Goal: Information Seeking & Learning: Learn about a topic

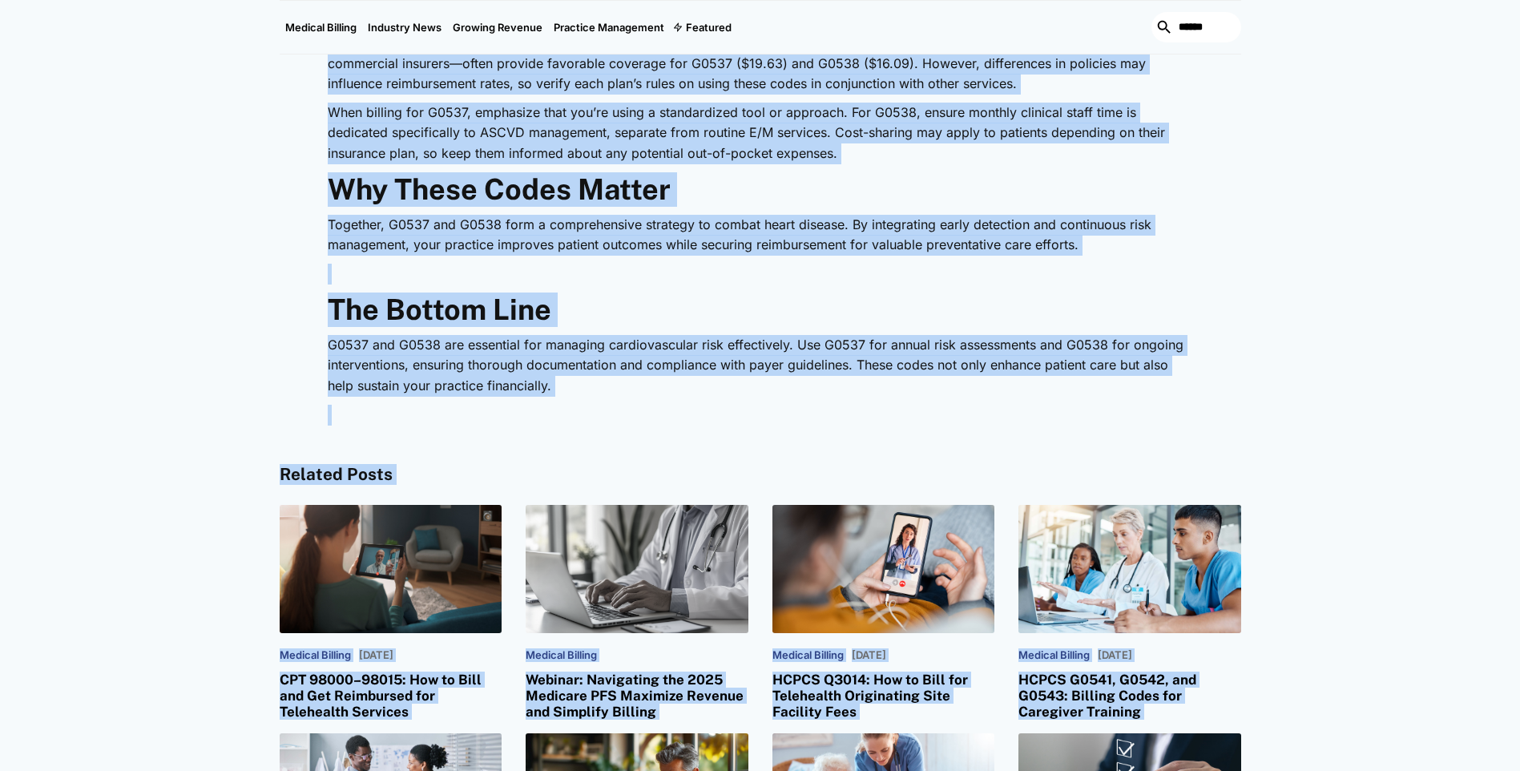
scroll to position [2455, 0]
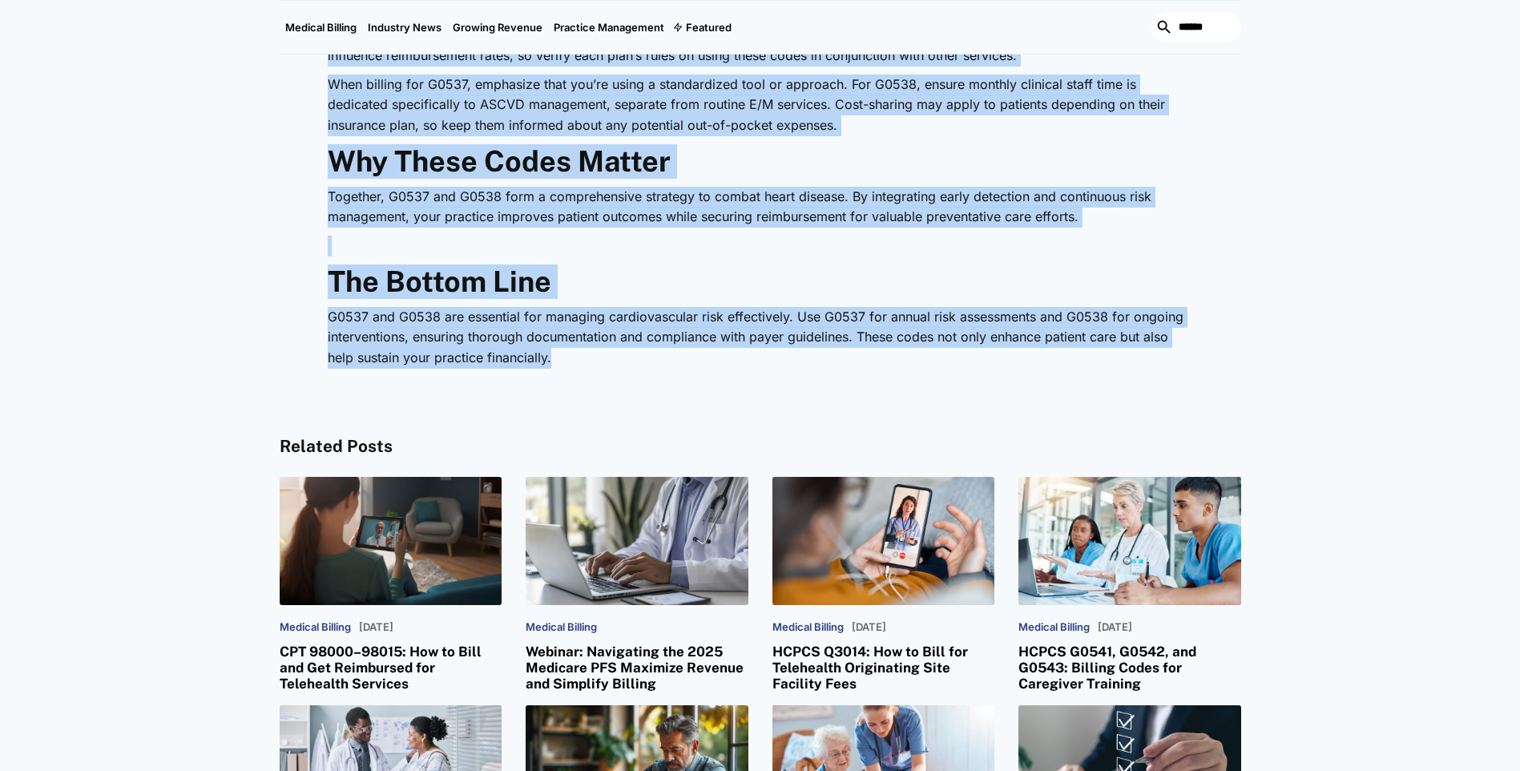
drag, startPoint x: 307, startPoint y: 78, endPoint x: 551, endPoint y: 354, distance: 369.1
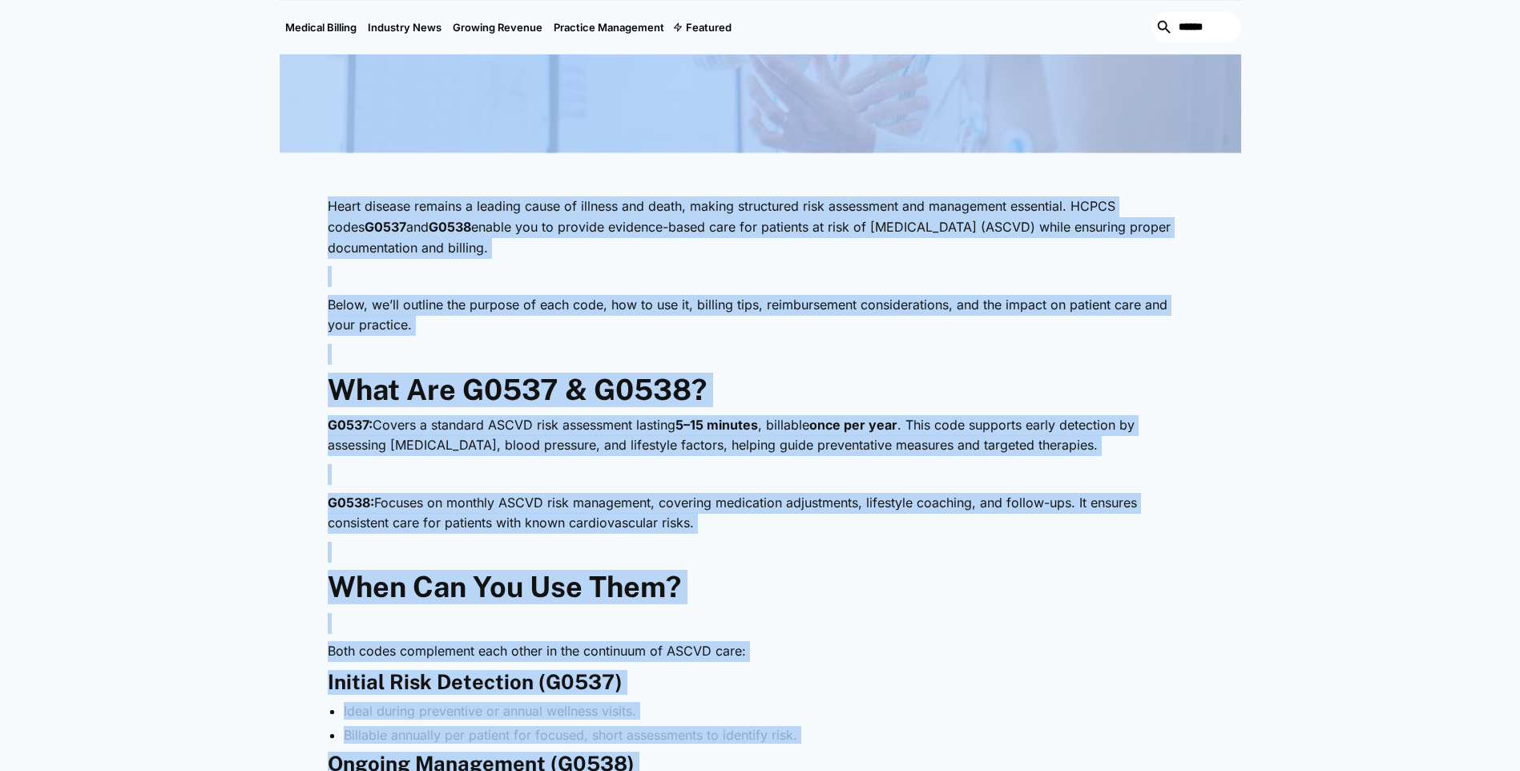
scroll to position [531, 0]
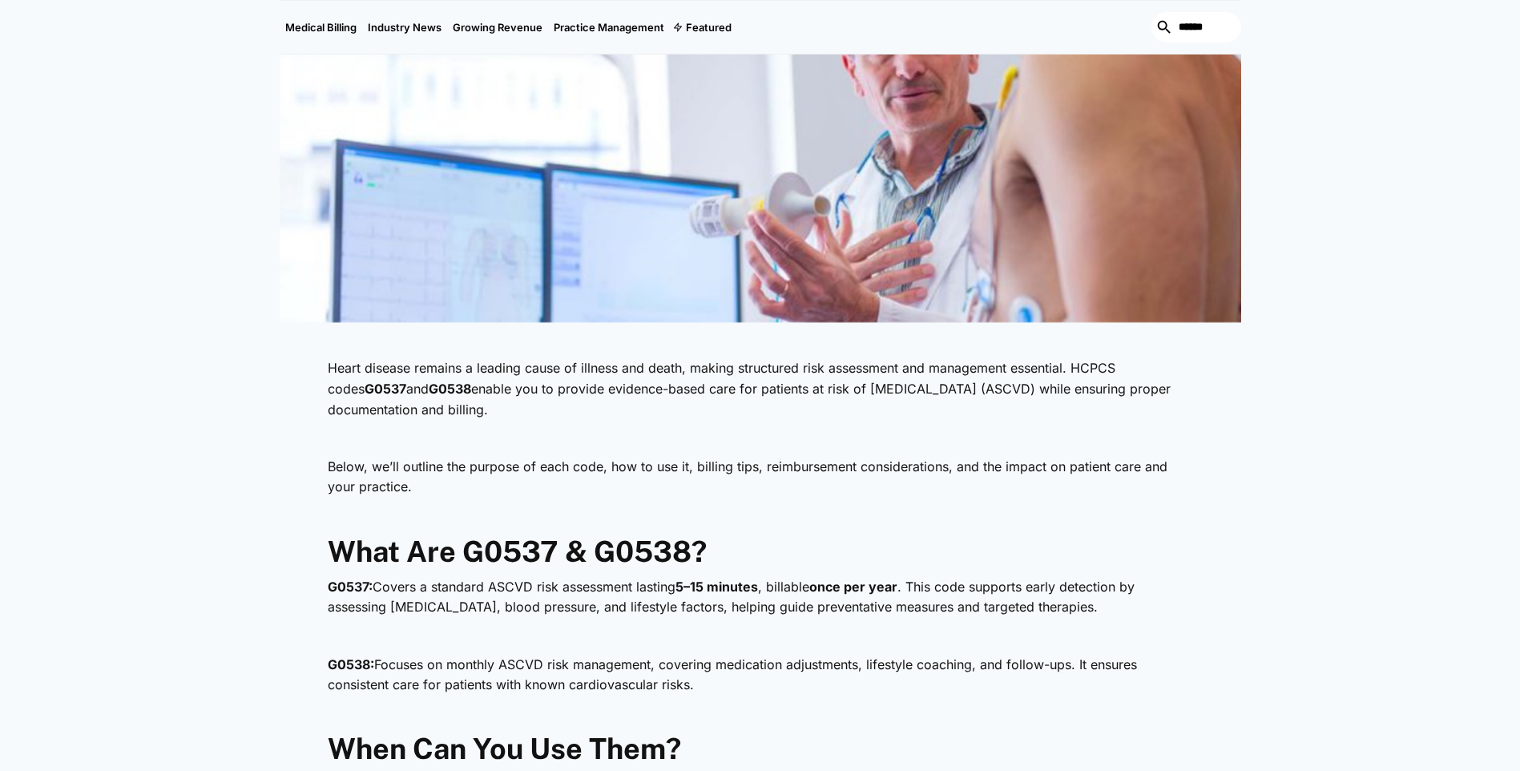
click at [832, 0] on nav "Medical Billing Industry News Growing Revenue Practice Management Featured Feat…" at bounding box center [761, 27] width 962 height 55
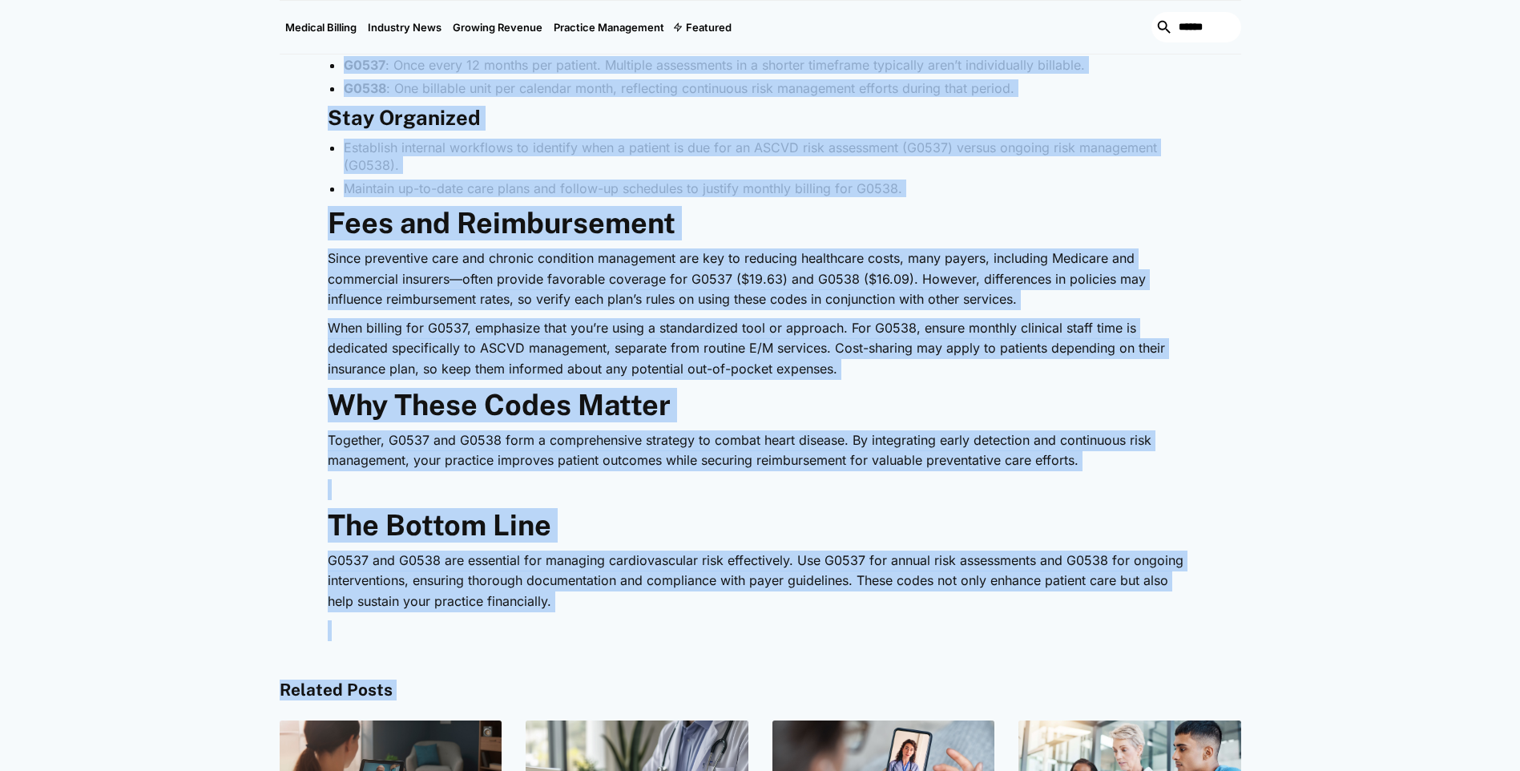
scroll to position [2230, 0]
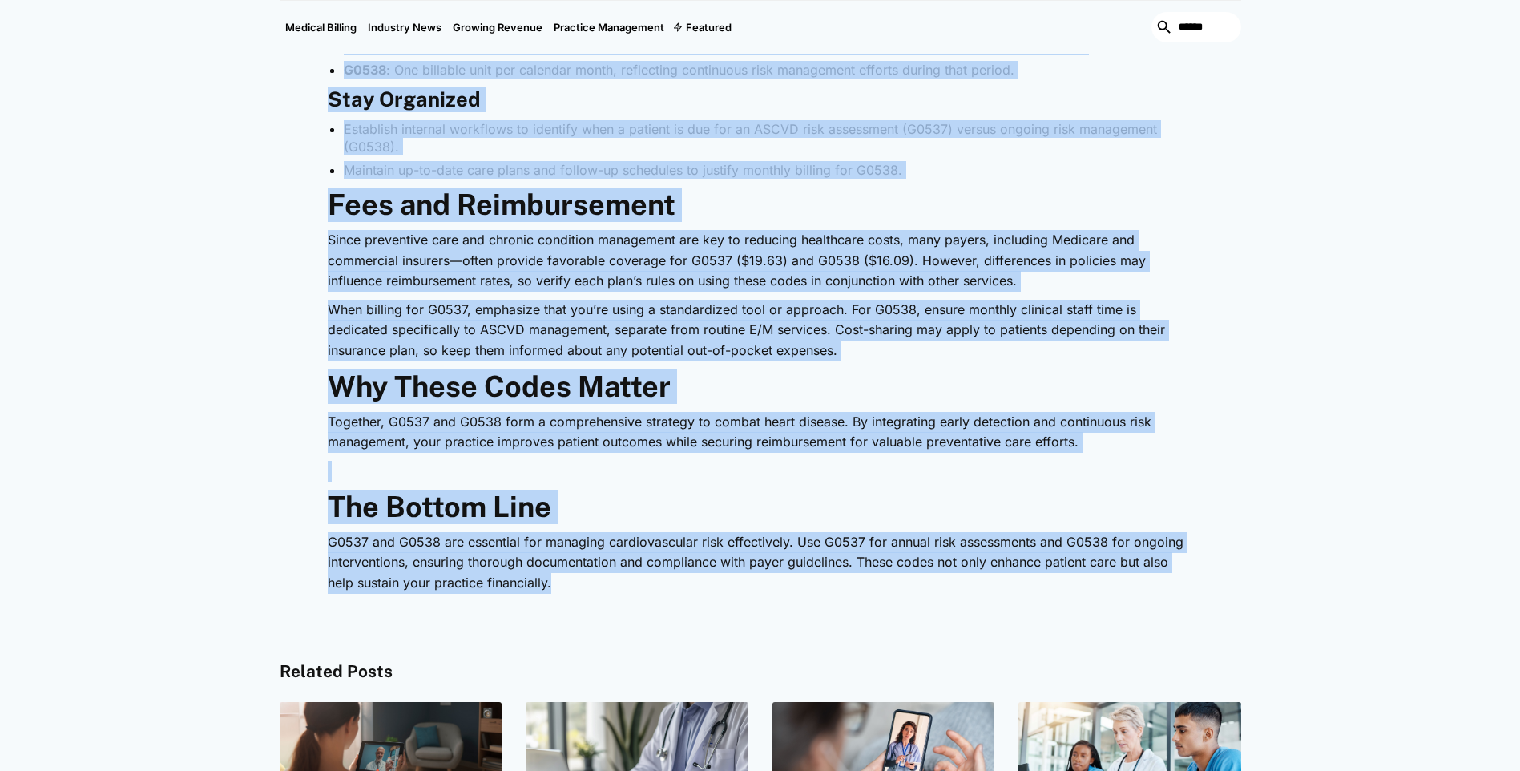
drag, startPoint x: 317, startPoint y: 250, endPoint x: 553, endPoint y: 584, distance: 409.4
drag, startPoint x: 553, startPoint y: 584, endPoint x: 531, endPoint y: 473, distance: 113.5
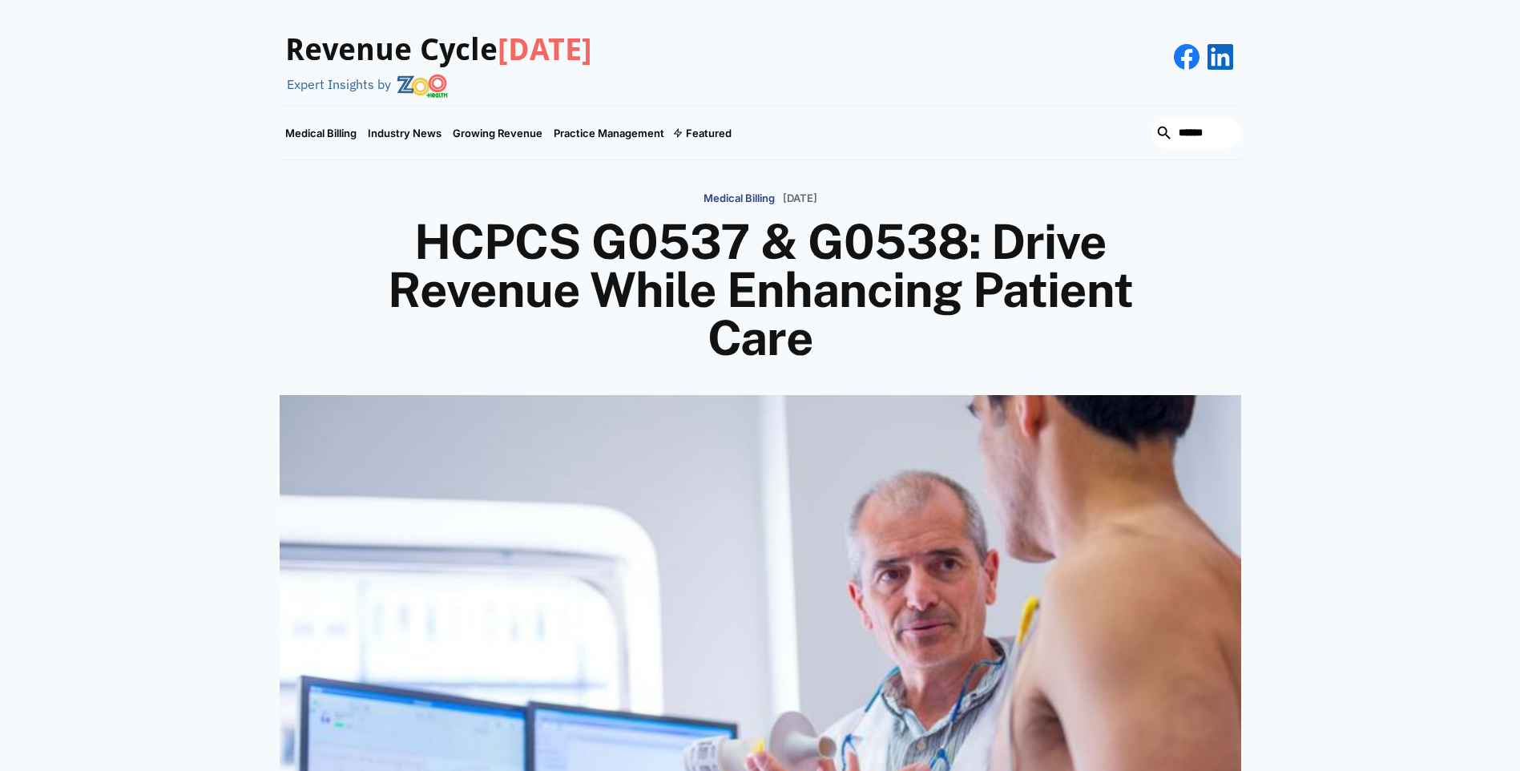
click at [390, 237] on h1 "HCPCS G0537 & G0538: Drive Revenue While Enhancing Patient Care" at bounding box center [760, 290] width 769 height 144
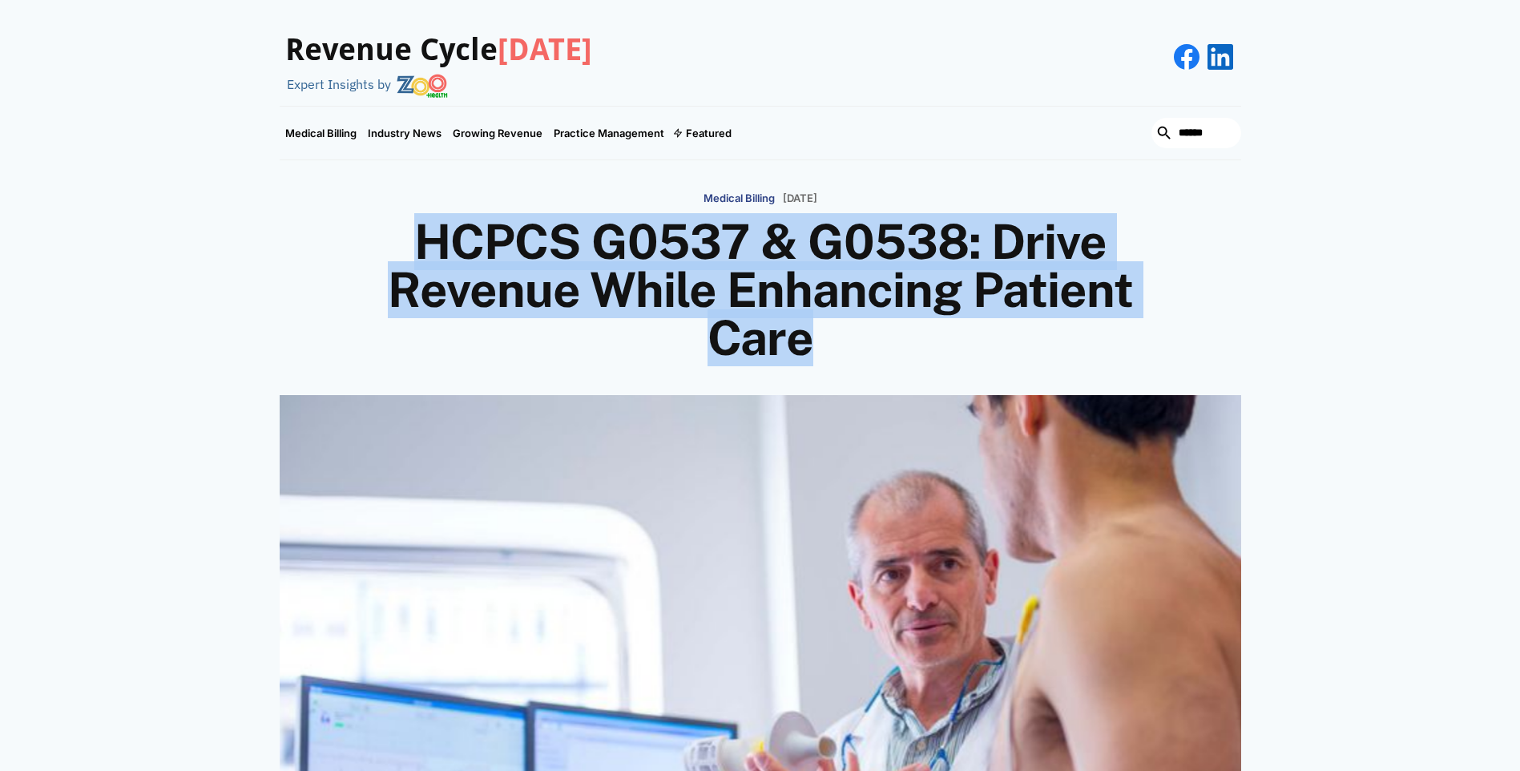
drag, startPoint x: 388, startPoint y: 235, endPoint x: 861, endPoint y: 349, distance: 486.6
click at [861, 349] on h1 "HCPCS G0537 & G0538: Drive Revenue While Enhancing Patient Care" at bounding box center [760, 290] width 769 height 144
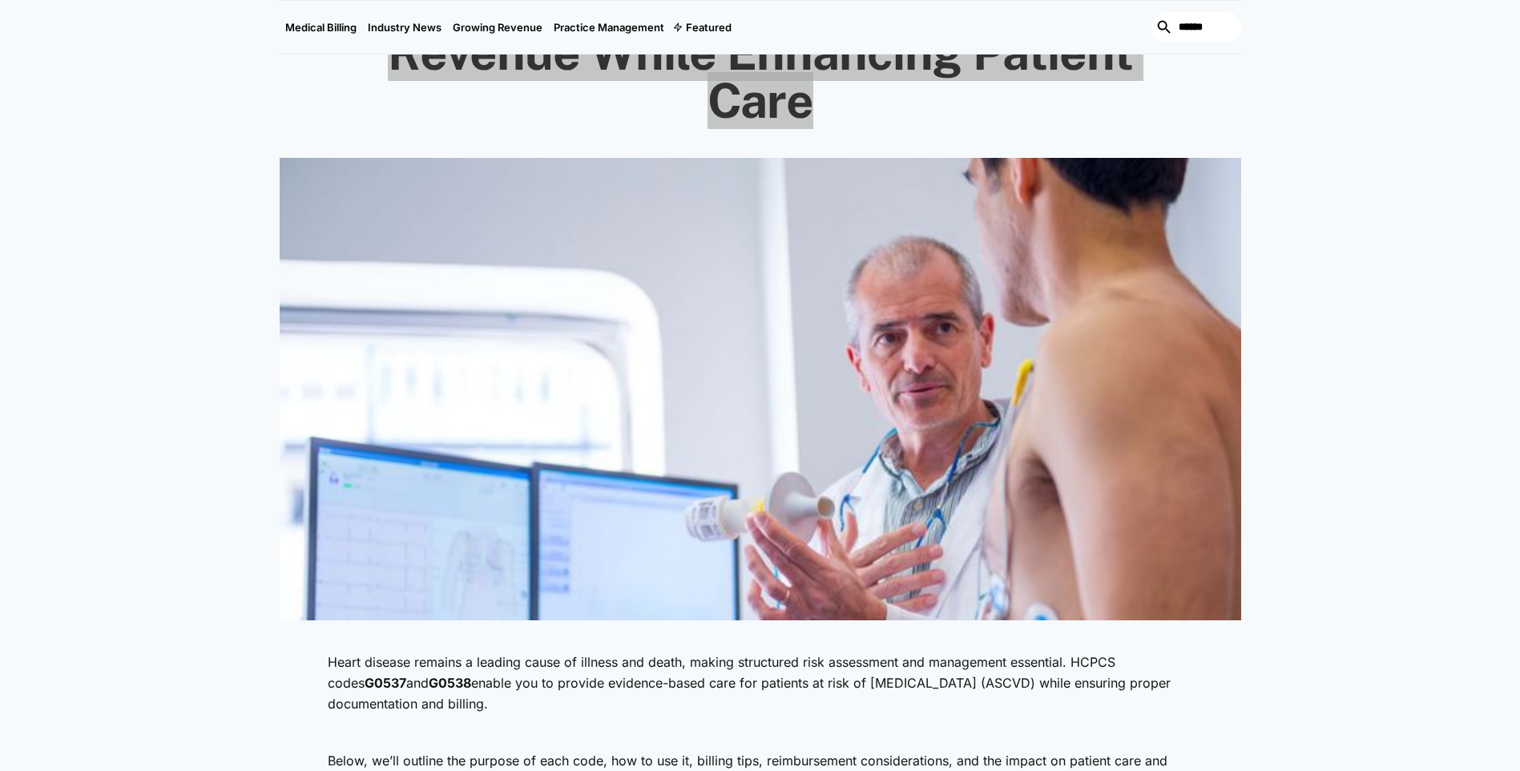
scroll to position [240, 0]
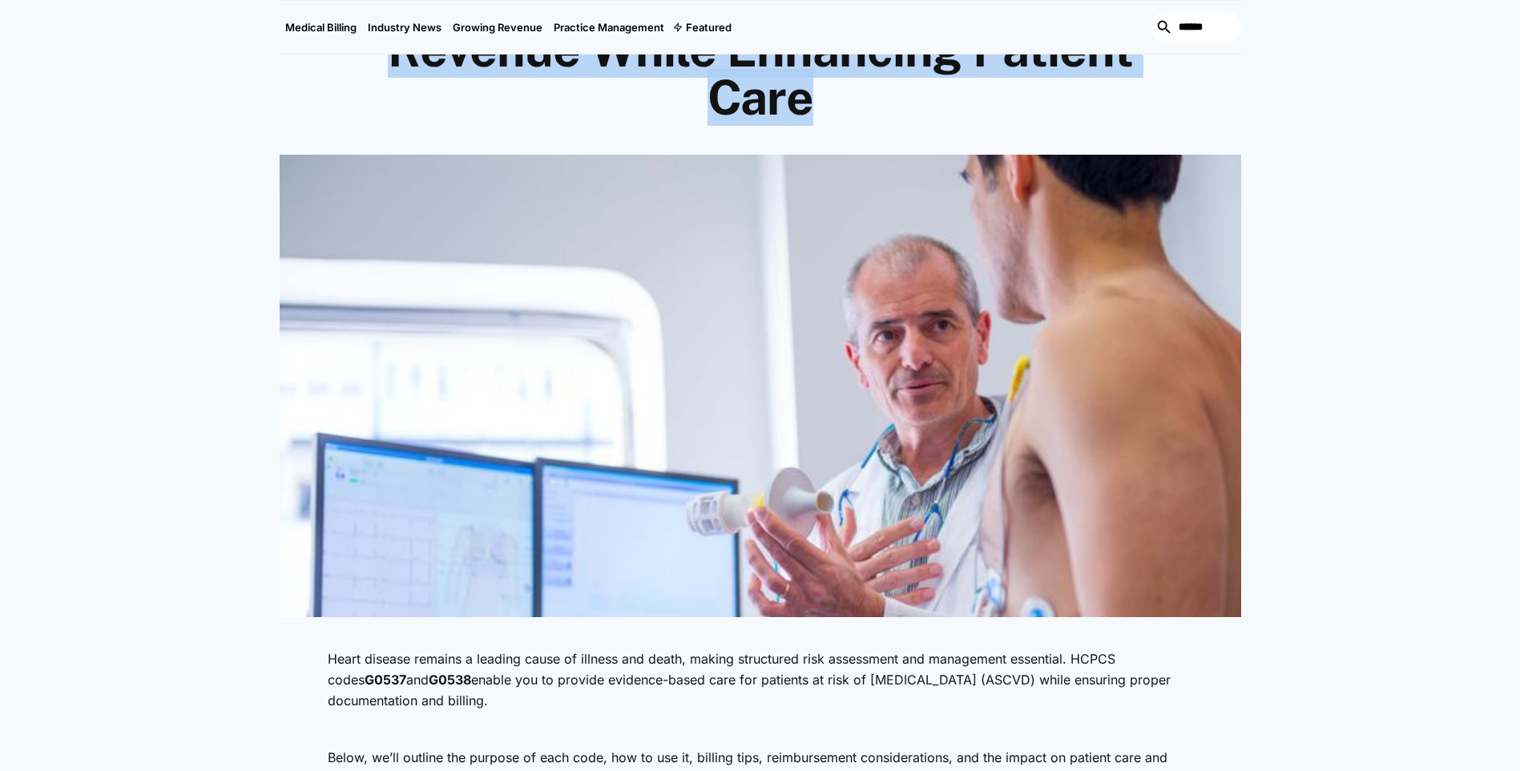
click at [410, 85] on h1 "HCPCS G0537 & G0538: Drive Revenue While Enhancing Patient Care" at bounding box center [760, 50] width 769 height 144
click at [305, 77] on div "Medical Billing [DATE] HCPCS G0537 & G0538: Drive Revenue While Enhancing Patie…" at bounding box center [761, 33] width 962 height 179
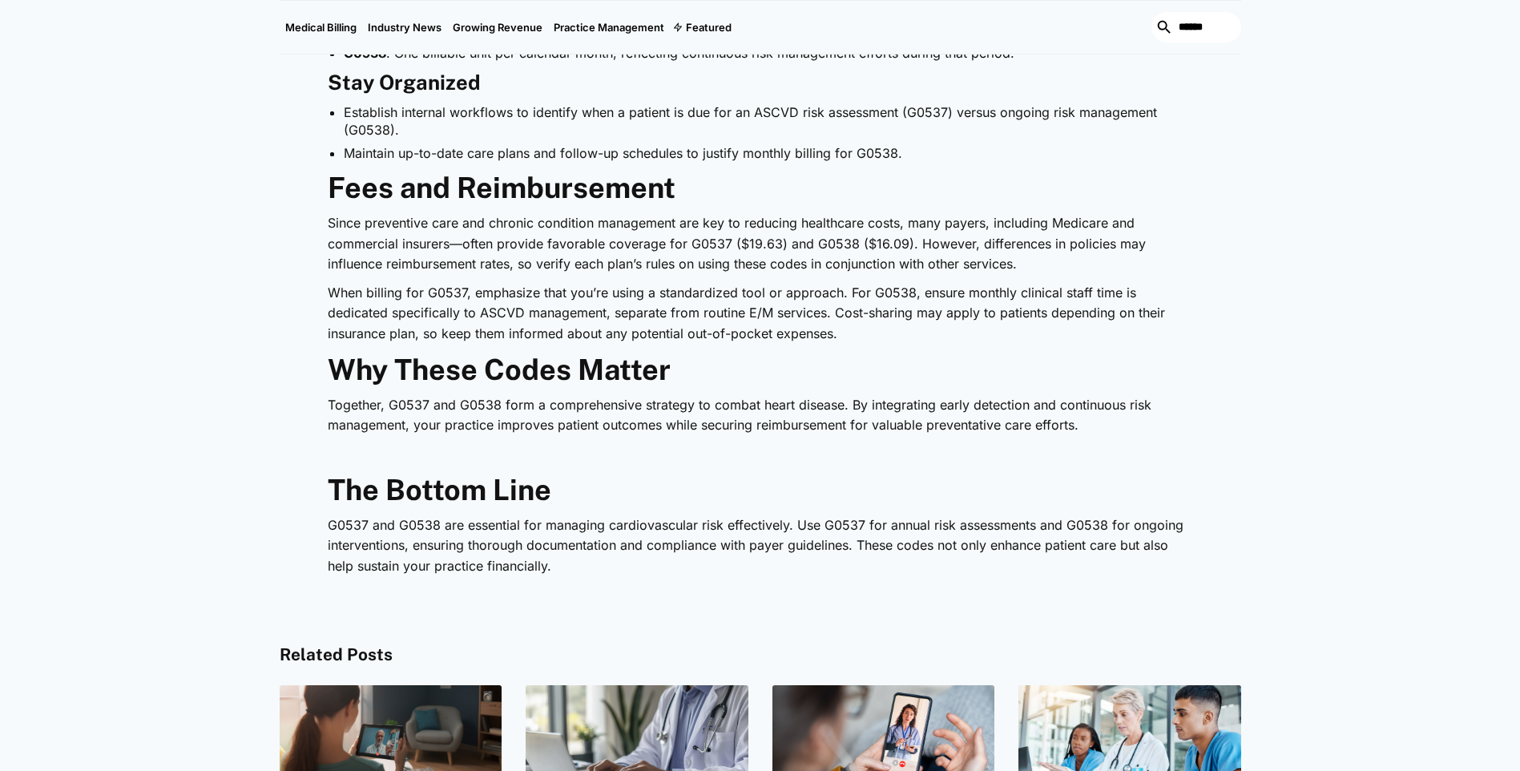
scroll to position [2260, 0]
